Goal: Transaction & Acquisition: Book appointment/travel/reservation

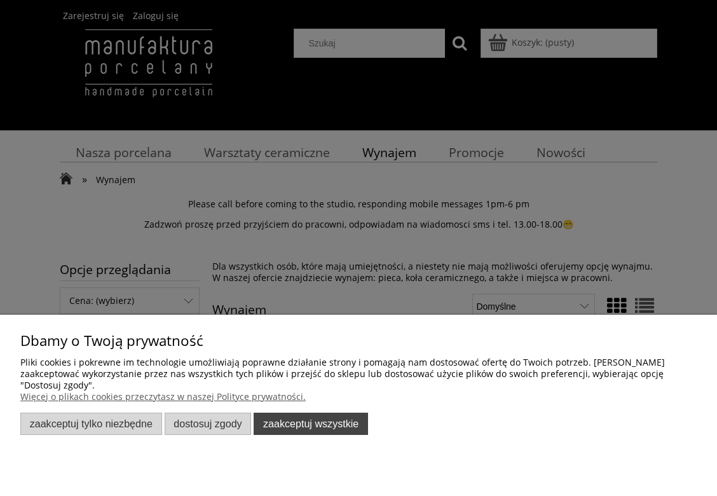
click at [308, 419] on button "Zaakceptuj wszystkie" at bounding box center [311, 424] width 114 height 22
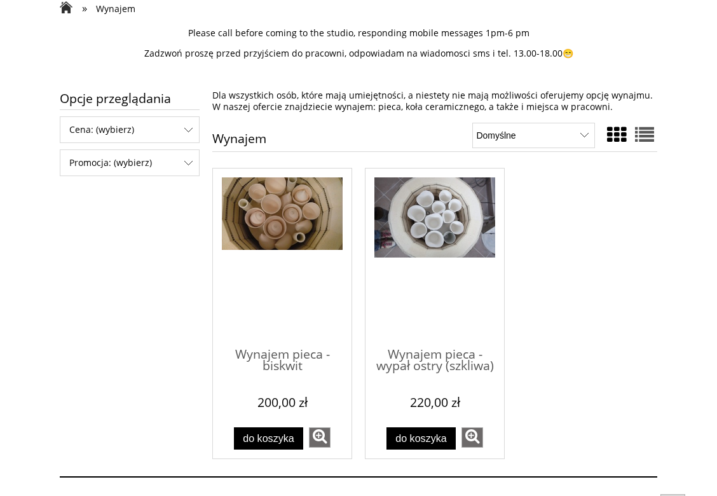
scroll to position [305, 0]
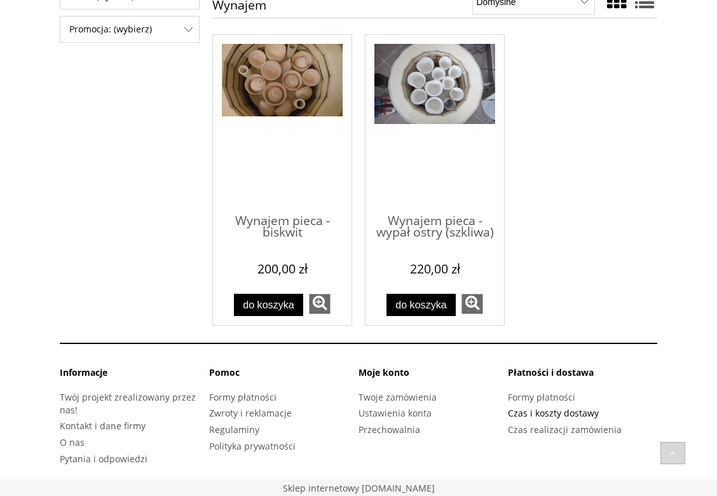
click at [549, 411] on link "Czas i koszty dostawy" at bounding box center [553, 413] width 91 height 12
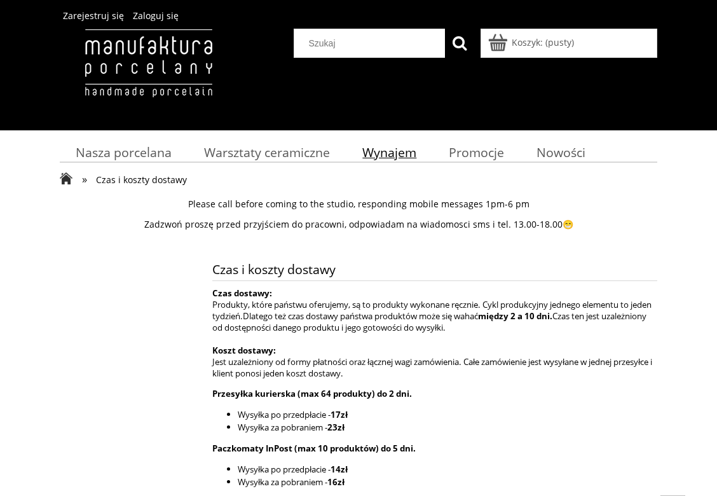
click at [377, 146] on span "Wynajem" at bounding box center [390, 152] width 54 height 17
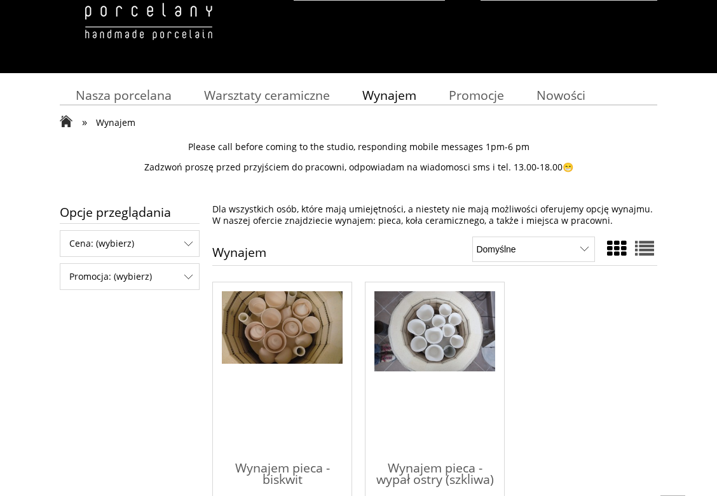
scroll to position [132, 0]
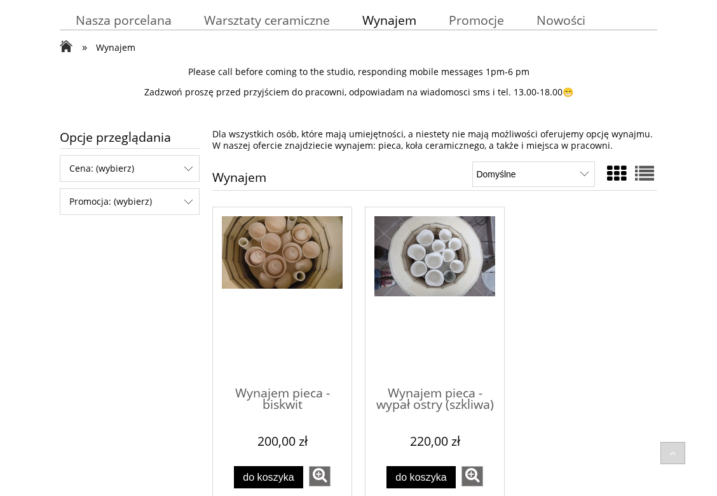
click at [273, 253] on img "Przejdź do produktu Wynajem pieca - biskwit" at bounding box center [282, 252] width 121 height 73
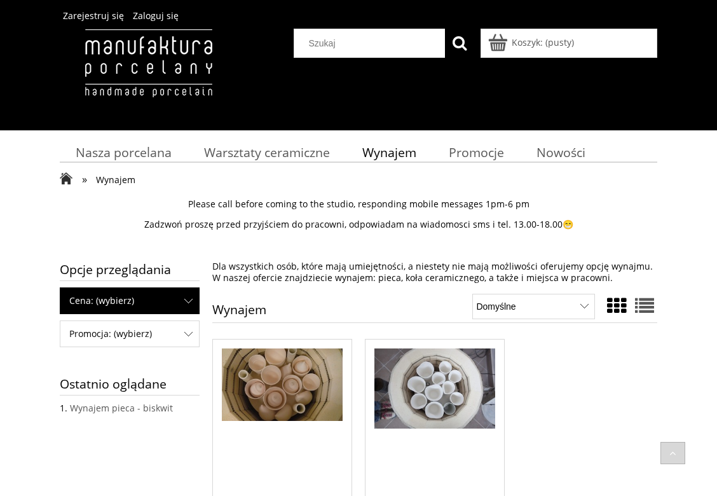
scroll to position [132, 0]
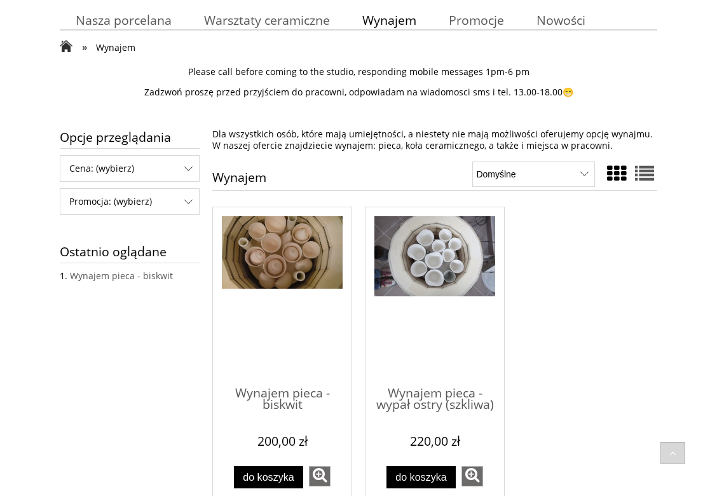
click at [432, 247] on img "Przejdź do produktu Wynajem pieca - wypał ostry (szkliwa)" at bounding box center [435, 256] width 121 height 80
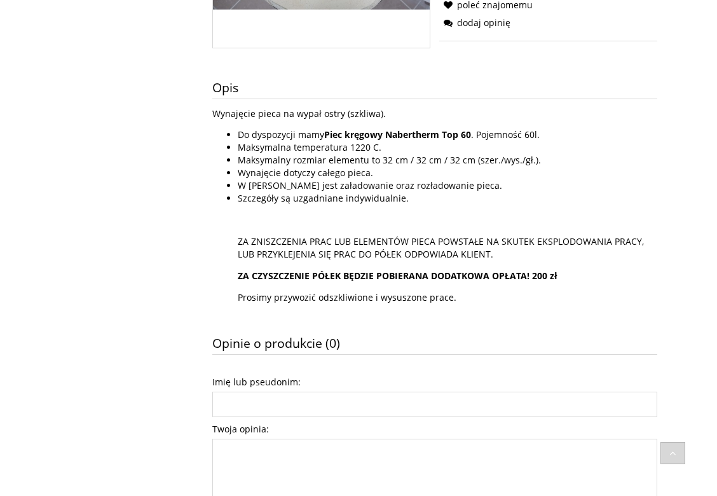
scroll to position [132, 0]
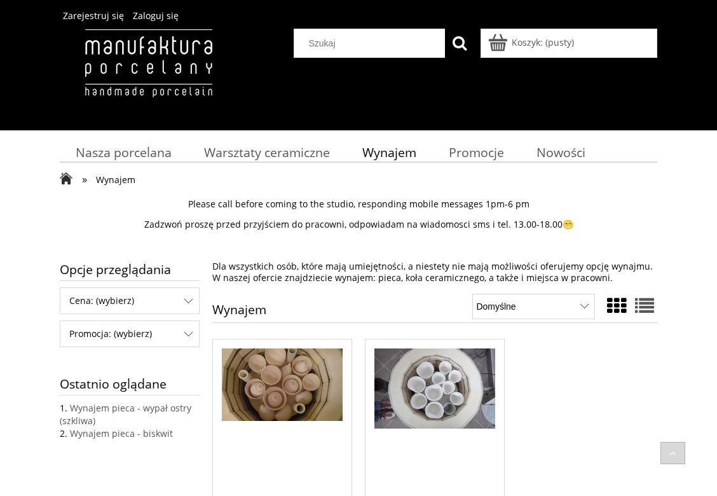
scroll to position [132, 0]
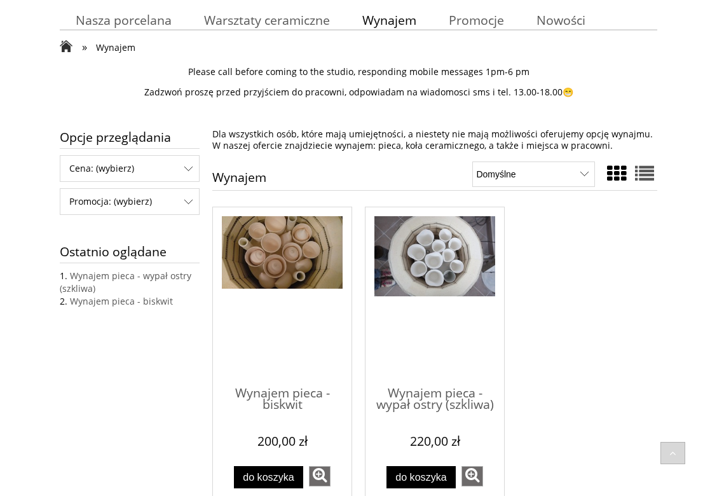
click at [272, 231] on img "Przejdź do produktu Wynajem pieca - biskwit" at bounding box center [282, 252] width 121 height 73
